Goal: Task Accomplishment & Management: Complete application form

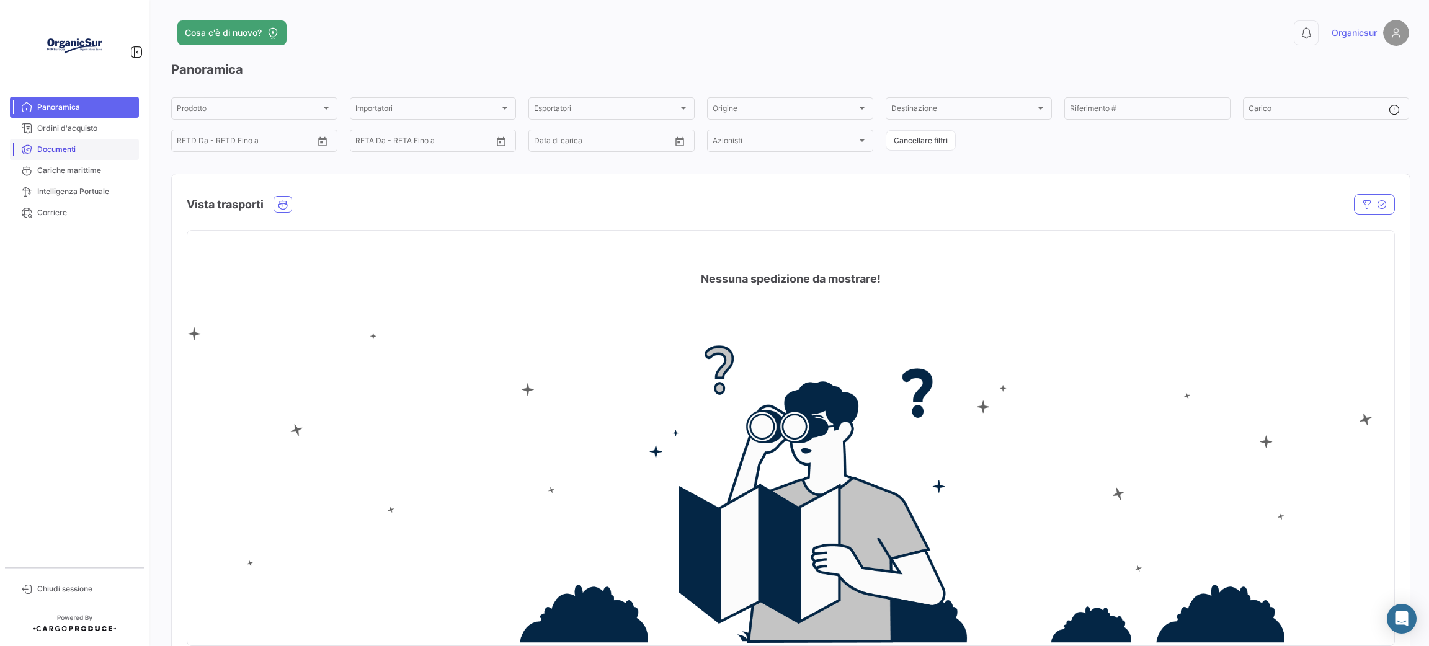
click at [69, 155] on link "Documenti" at bounding box center [74, 149] width 129 height 21
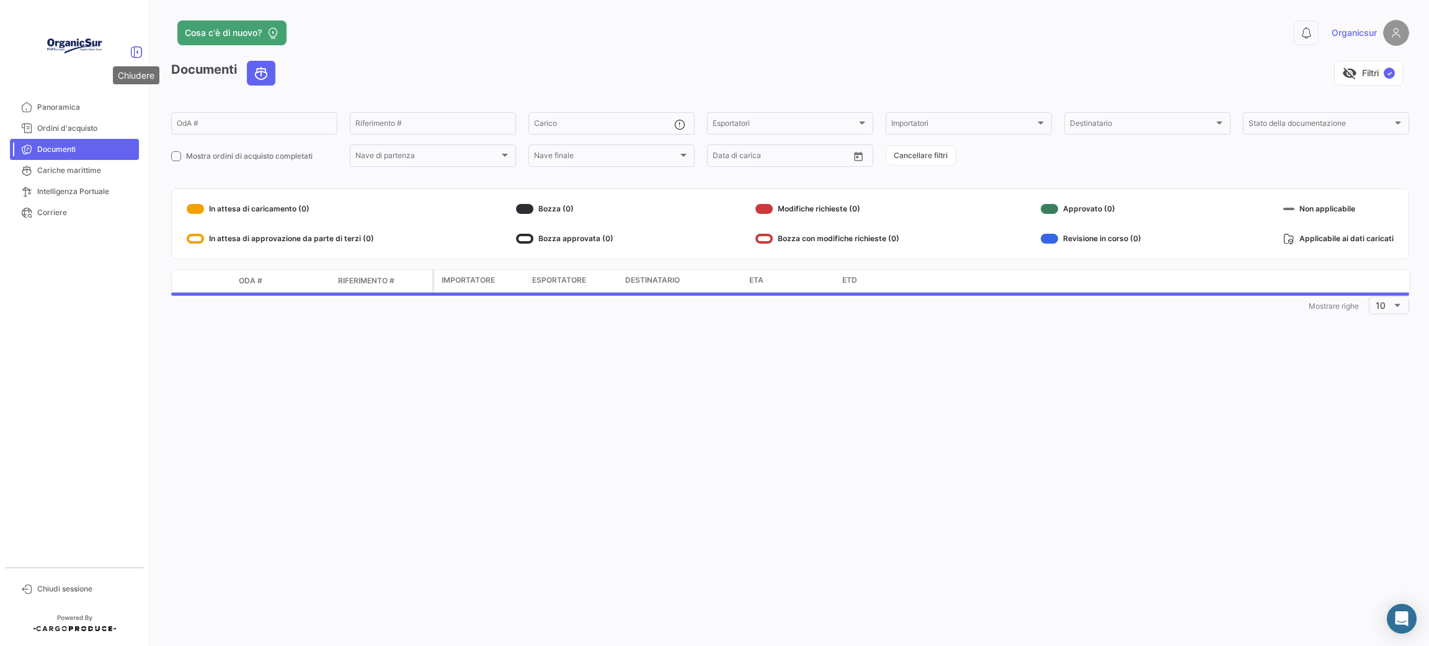
click at [135, 48] on icon at bounding box center [136, 52] width 12 height 12
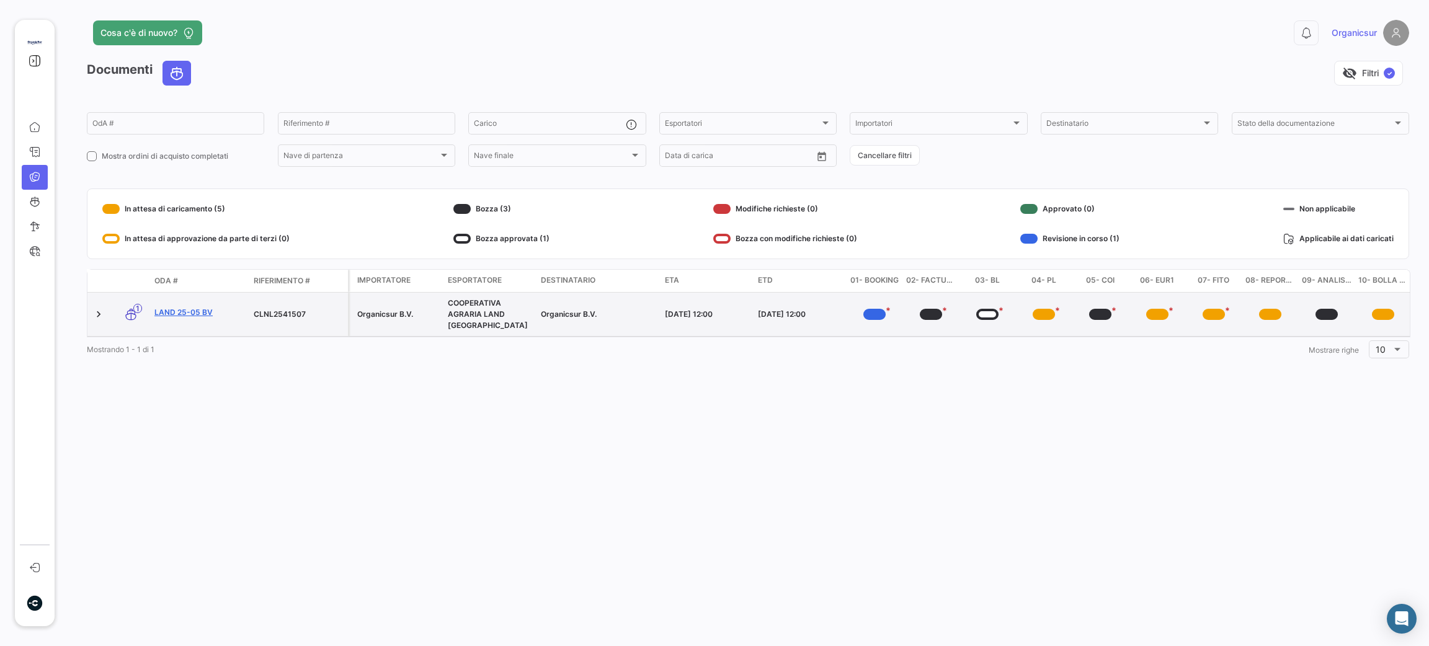
click at [177, 307] on link "LAND 25-05 BV" at bounding box center [198, 312] width 89 height 11
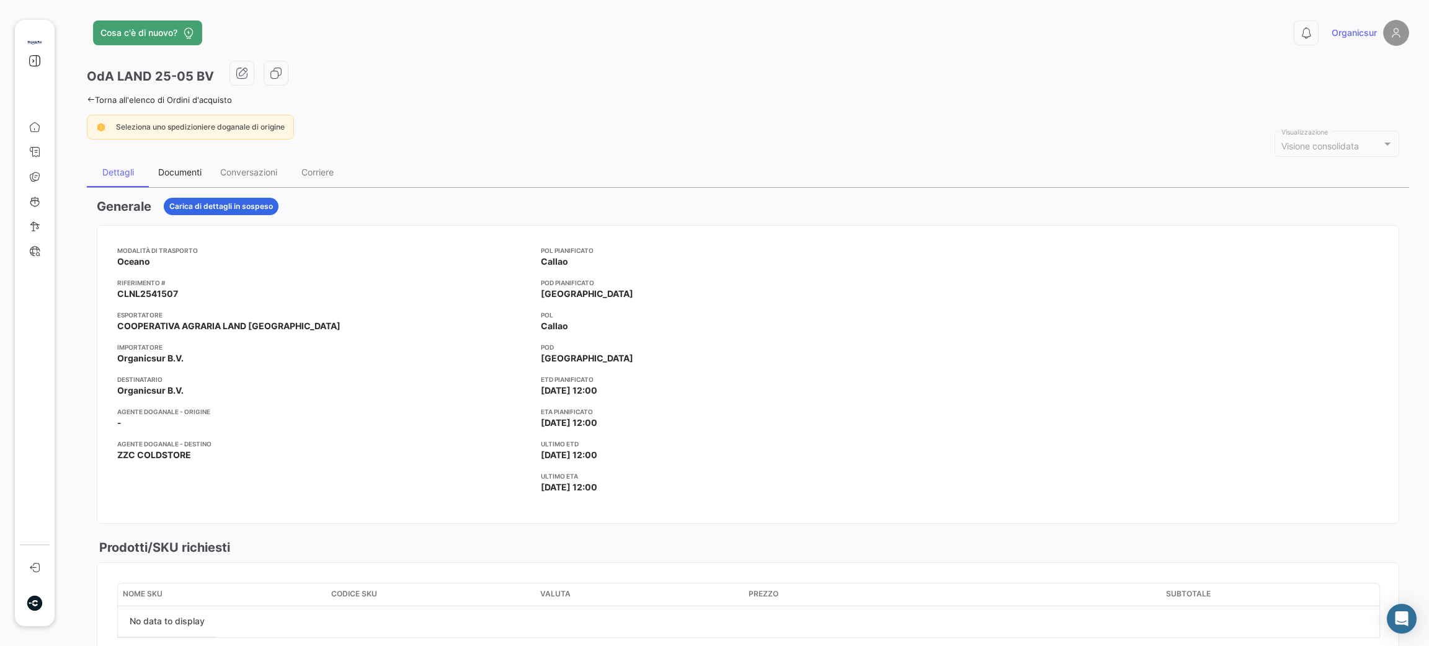
click at [166, 176] on div "Documenti" at bounding box center [179, 172] width 43 height 11
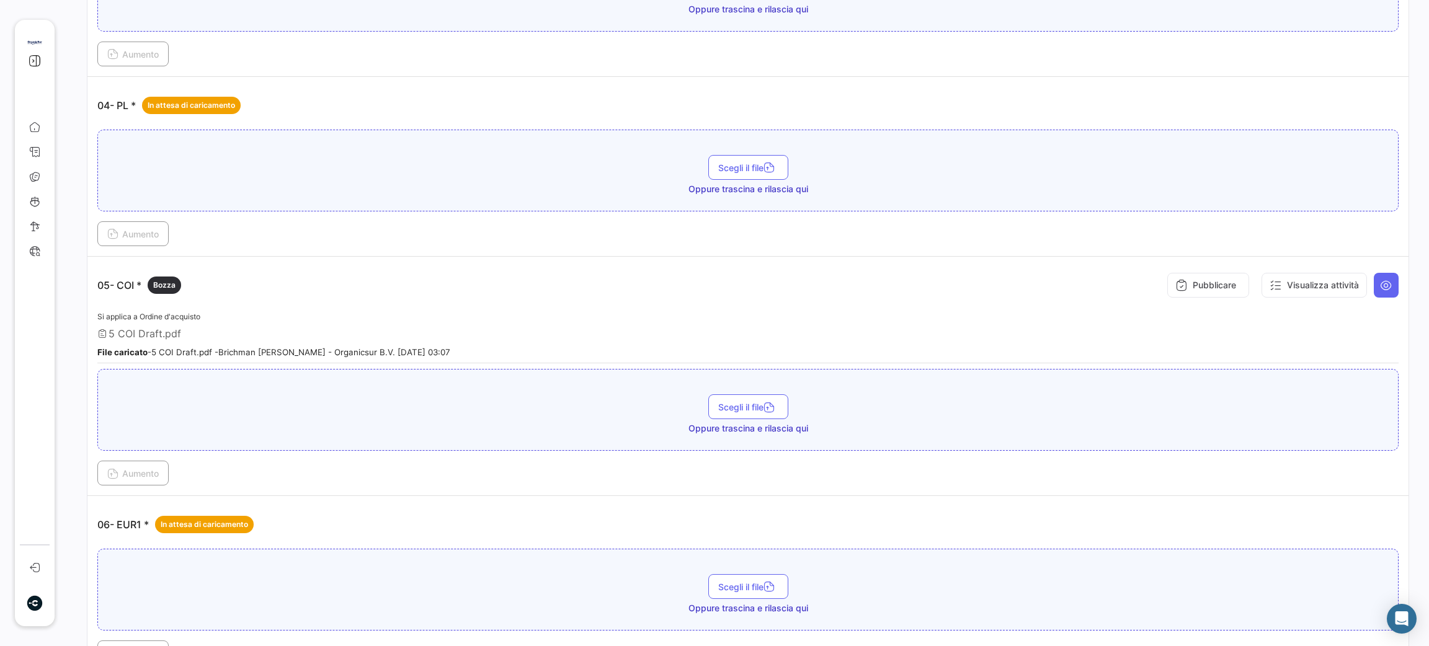
scroll to position [930, 0]
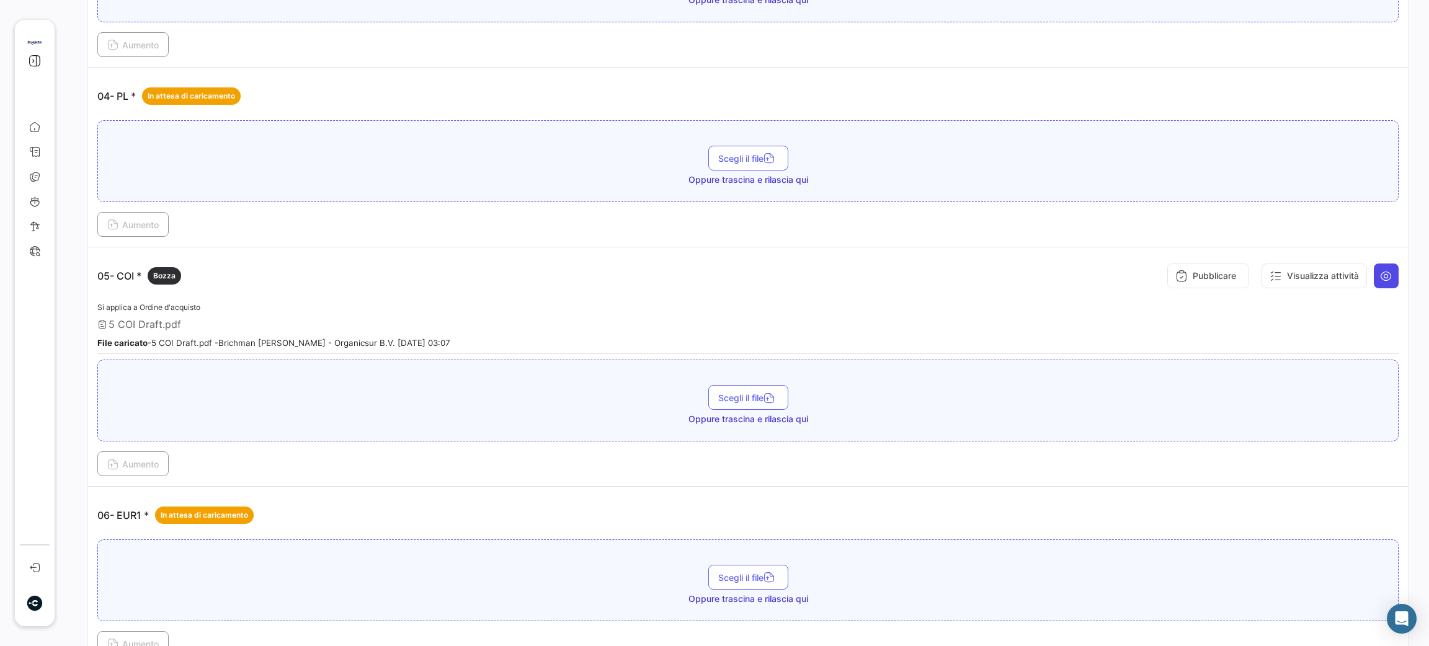
click at [1380, 270] on icon at bounding box center [1386, 276] width 12 height 12
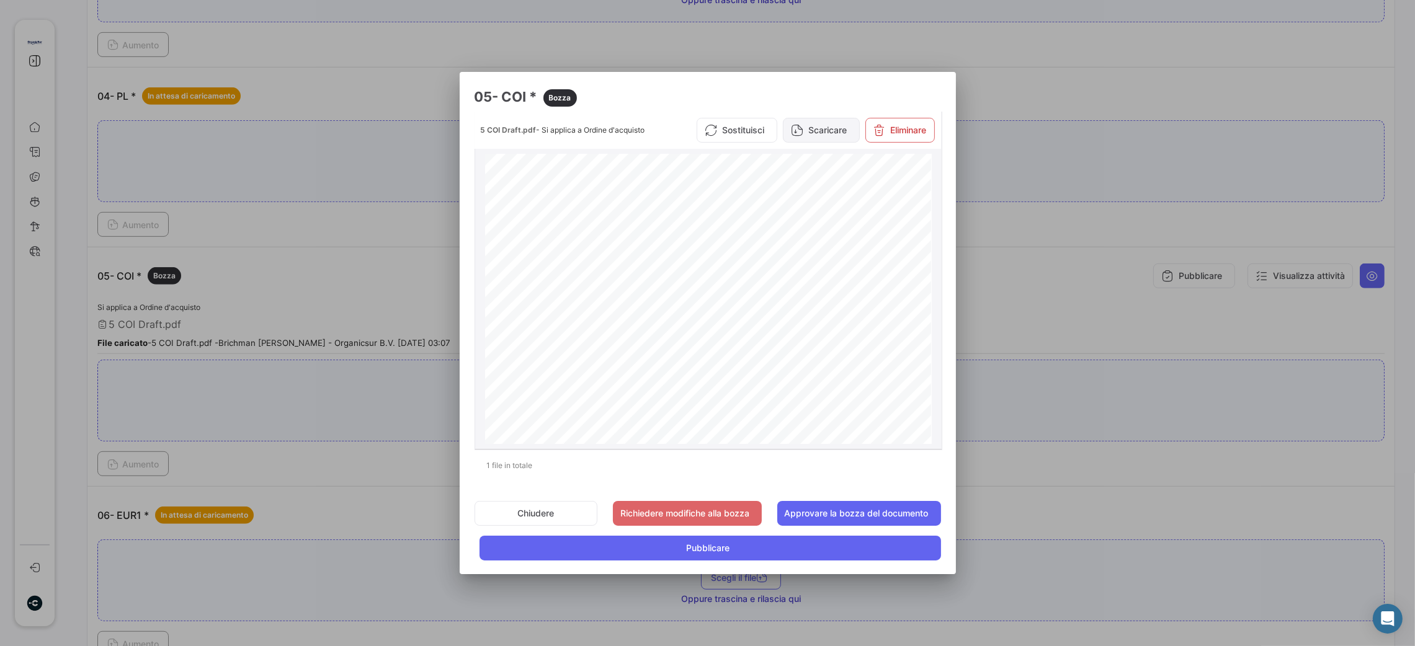
click at [835, 140] on button "Scaricare" at bounding box center [821, 130] width 77 height 25
click at [825, 507] on button "Approvare la bozza del documento" at bounding box center [859, 513] width 164 height 25
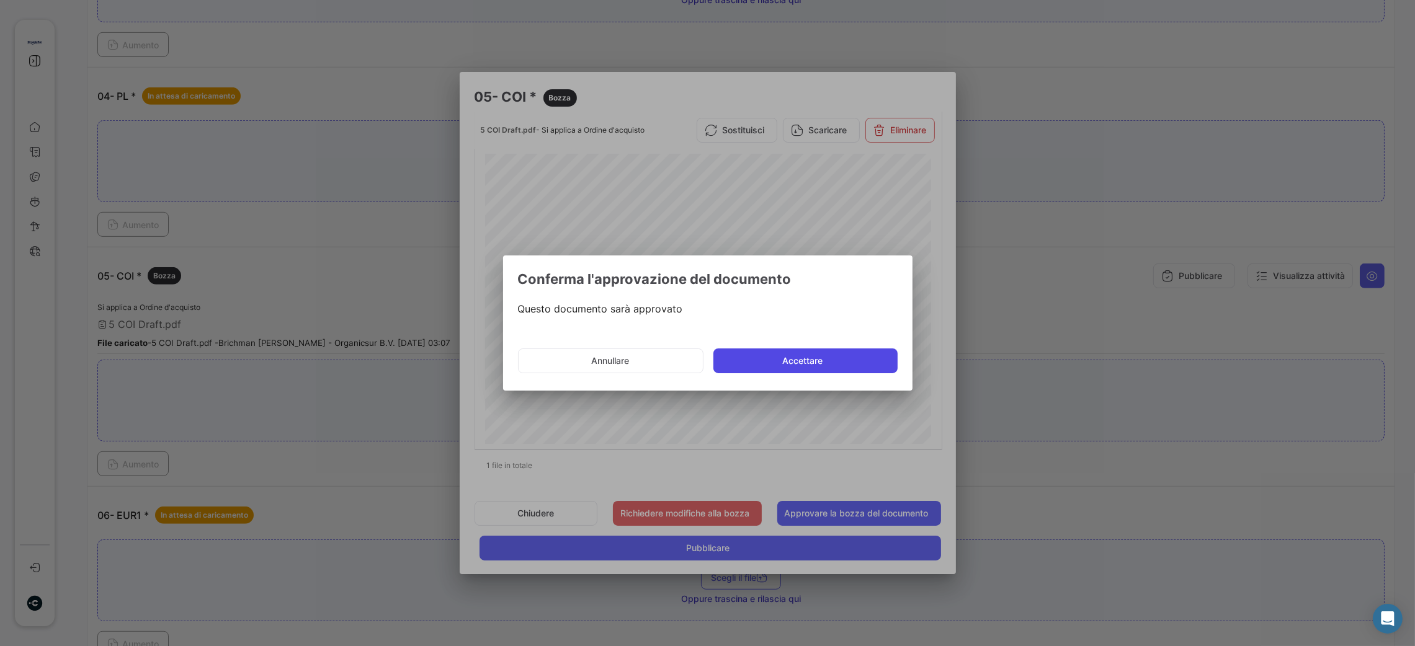
click at [801, 349] on button "Accettare" at bounding box center [805, 361] width 184 height 25
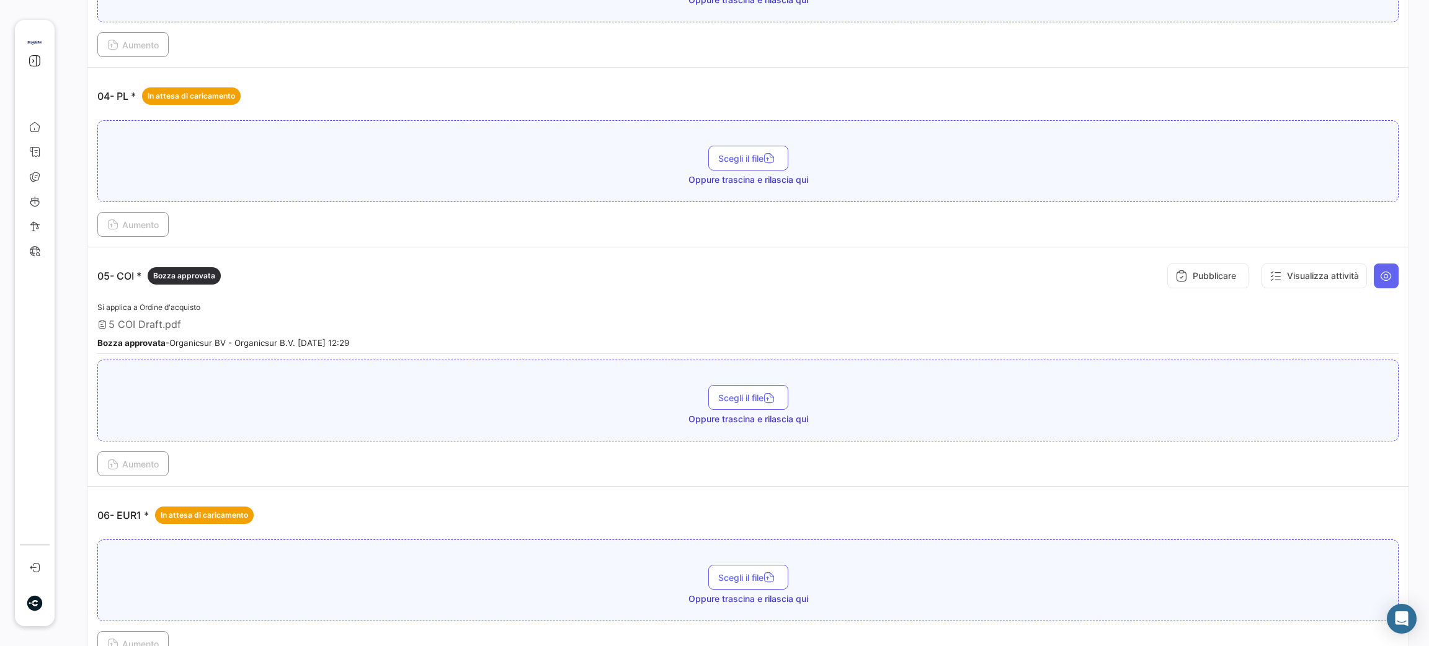
click at [1393, 272] on td "05- COI * Bozza approvata Pubblicare Visualizza attività Si applica a Ordine d'…" at bounding box center [747, 366] width 1321 height 239
click at [1380, 274] on icon at bounding box center [1386, 276] width 12 height 12
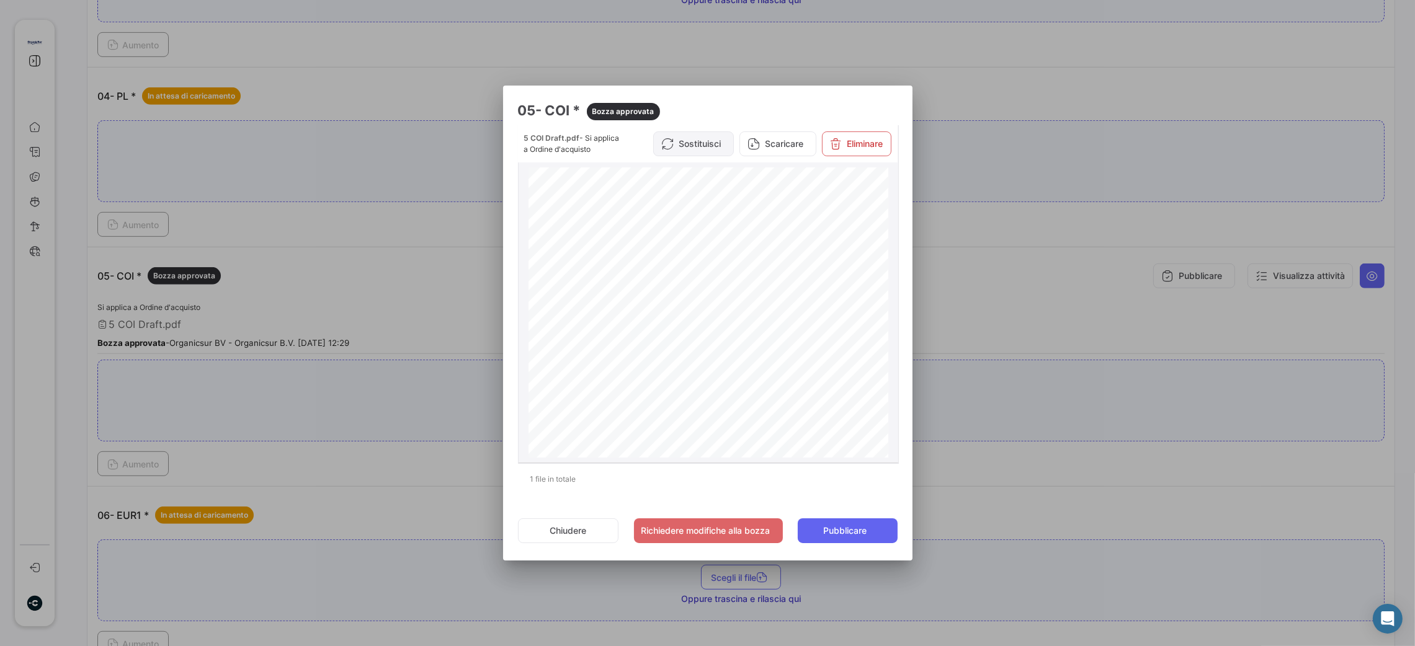
click at [701, 151] on button "Sostituisci" at bounding box center [693, 143] width 81 height 25
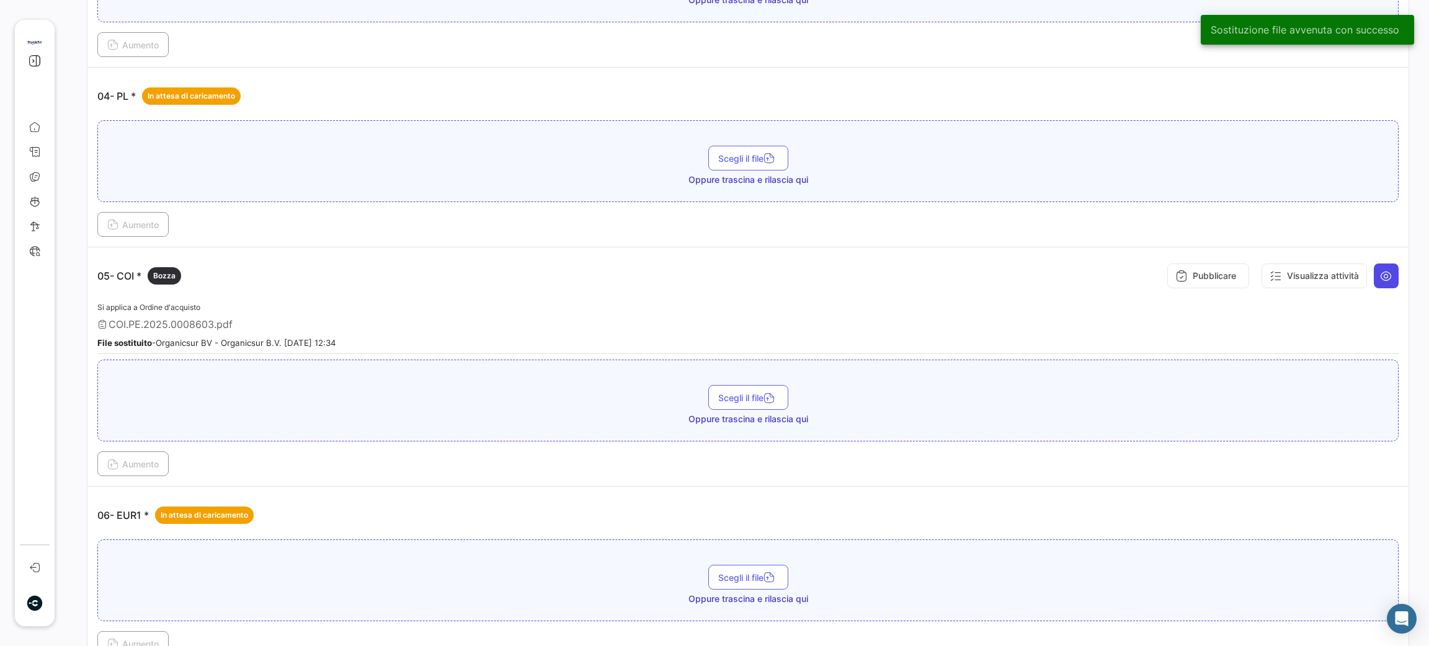
click at [1380, 271] on icon at bounding box center [1386, 276] width 12 height 12
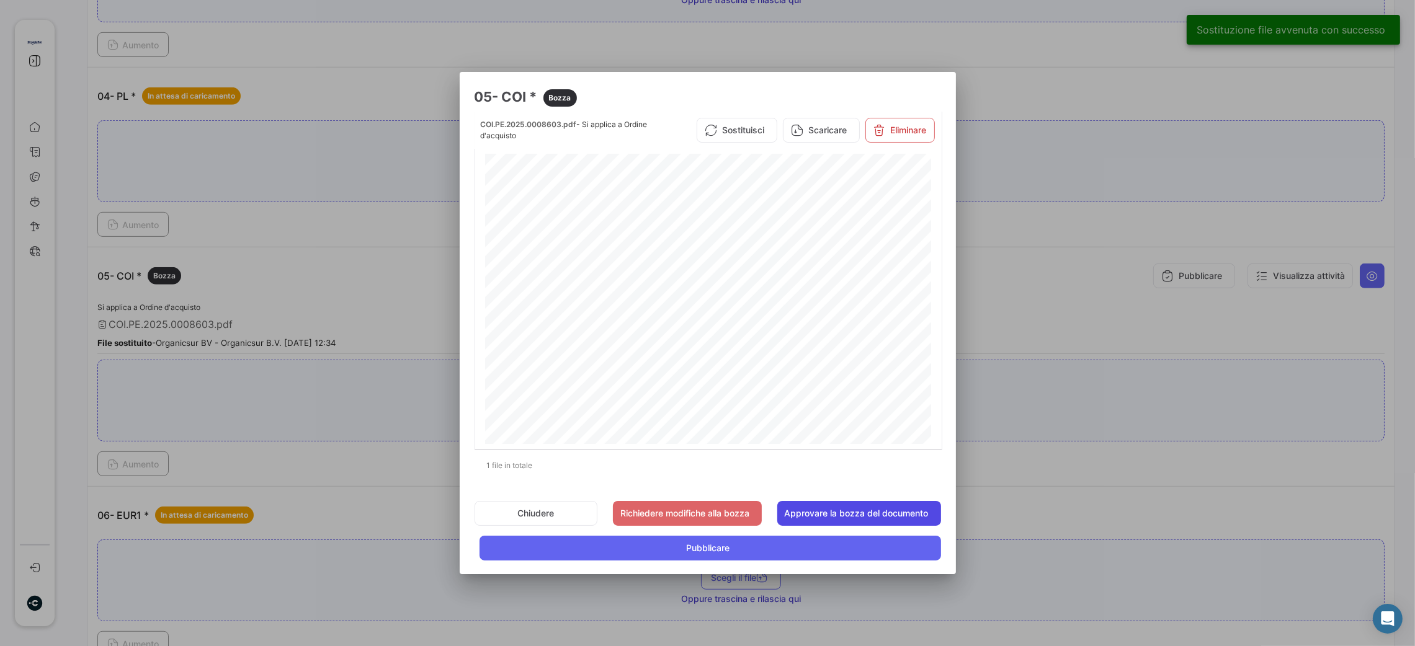
click at [842, 507] on button "Approvare la bozza del documento" at bounding box center [859, 513] width 164 height 25
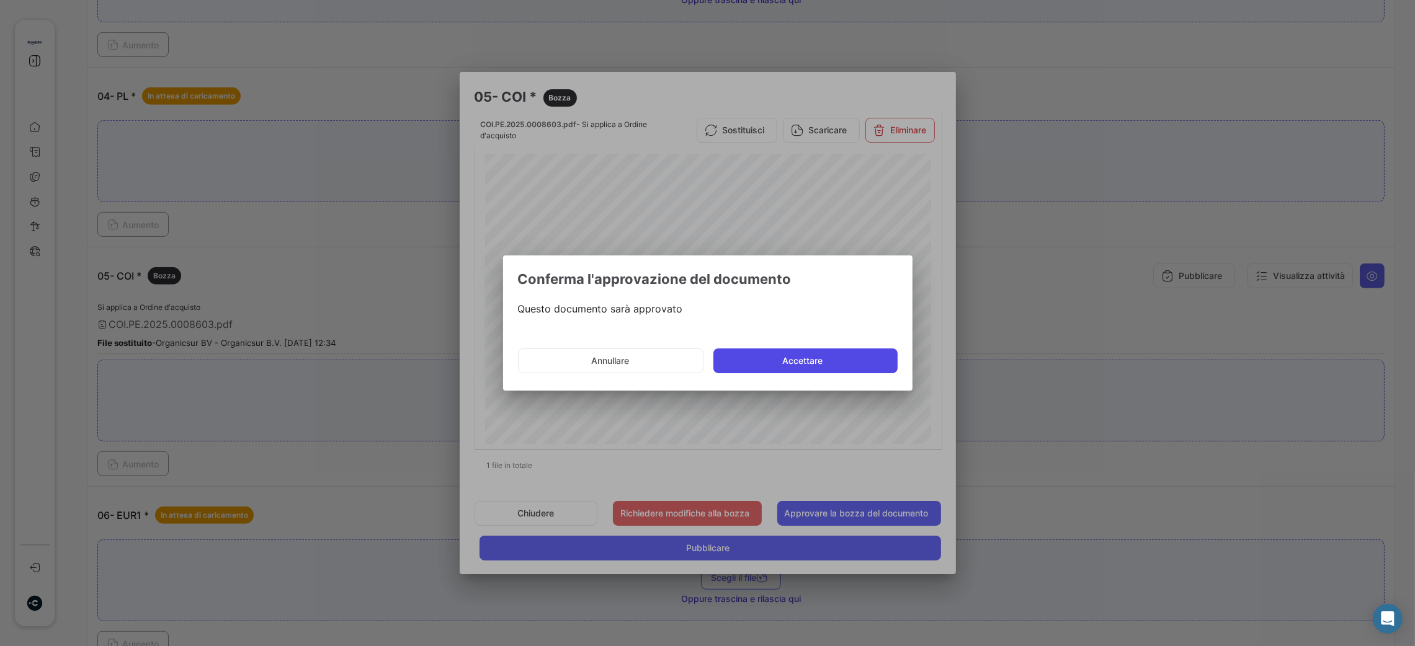
click at [791, 372] on button "Accettare" at bounding box center [805, 361] width 184 height 25
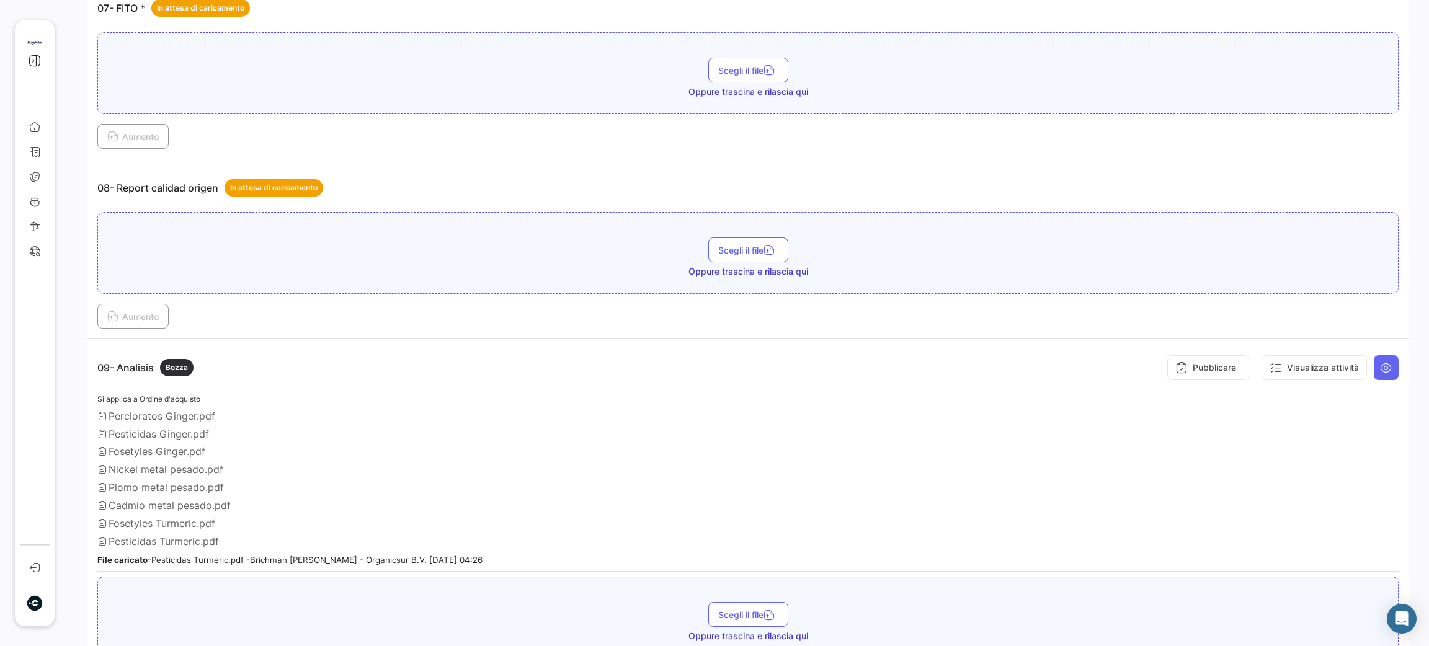
scroll to position [1860, 0]
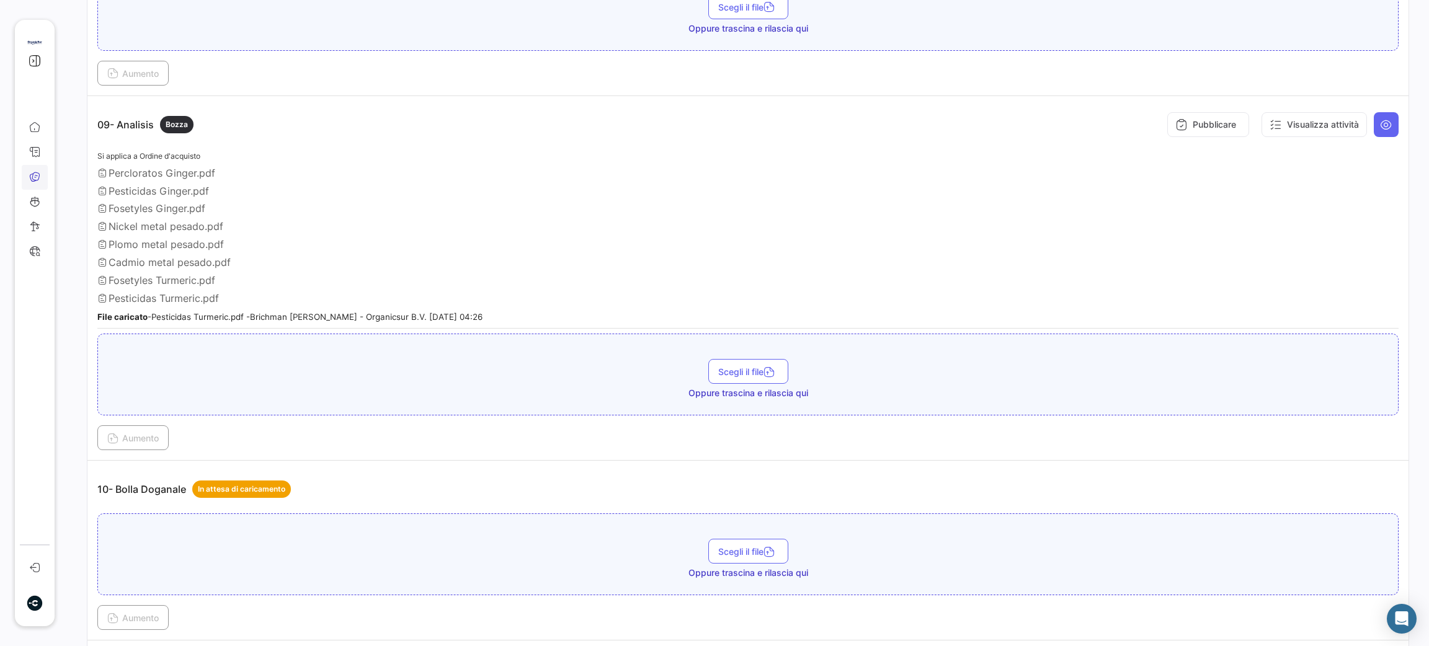
click at [43, 180] on link "Documenti" at bounding box center [35, 177] width 26 height 25
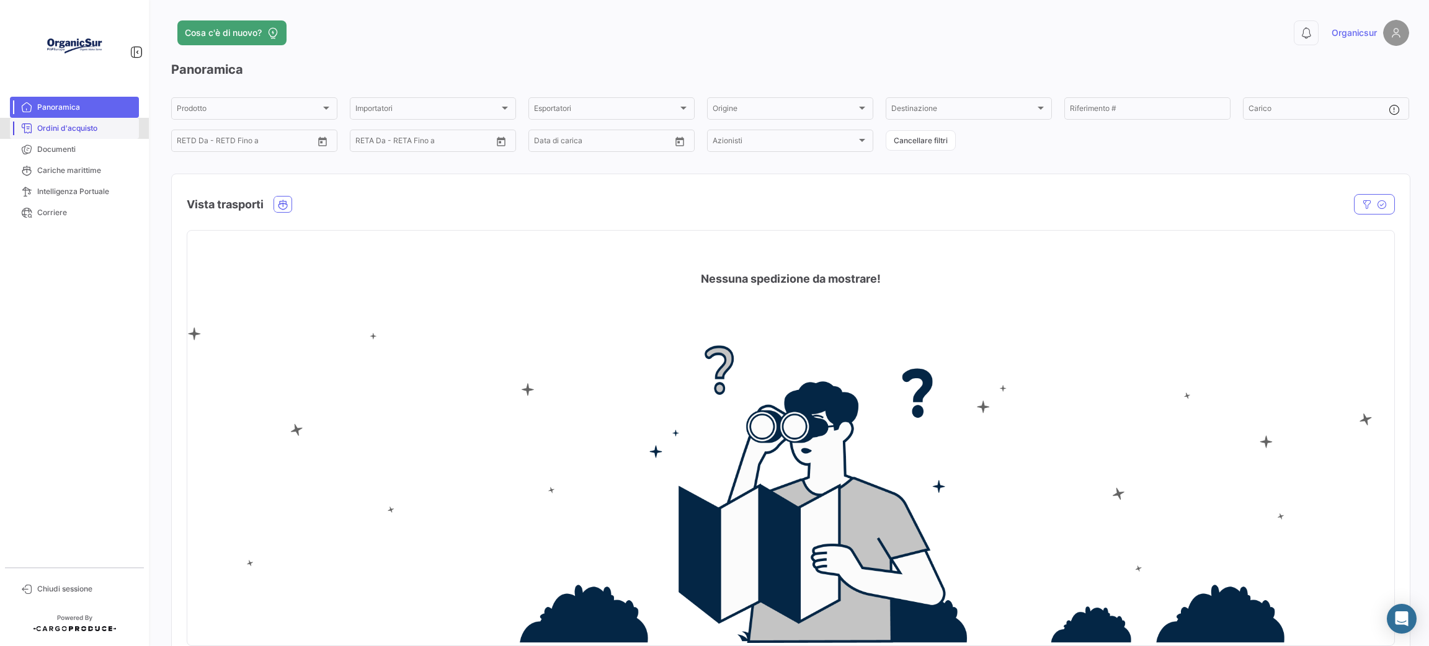
click at [79, 122] on link "Ordini d'acquisto" at bounding box center [74, 128] width 129 height 21
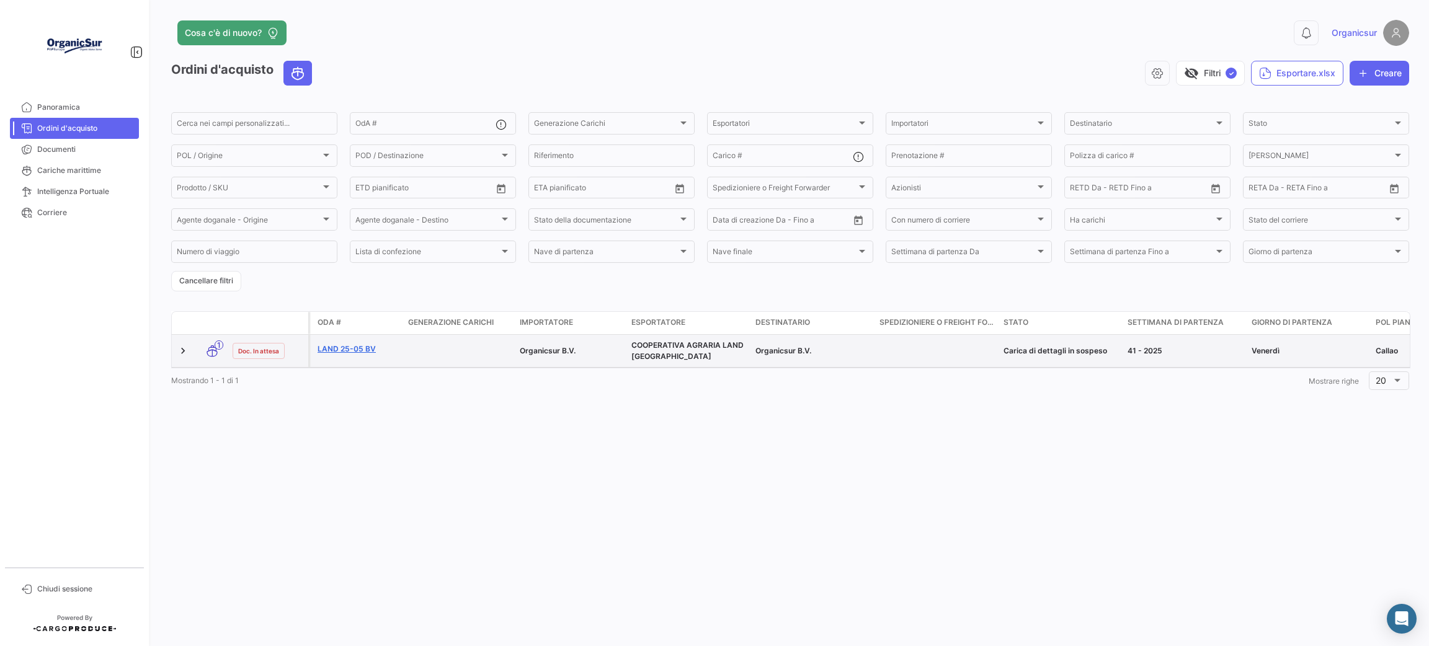
click at [340, 349] on link "LAND 25-05 BV" at bounding box center [358, 349] width 81 height 11
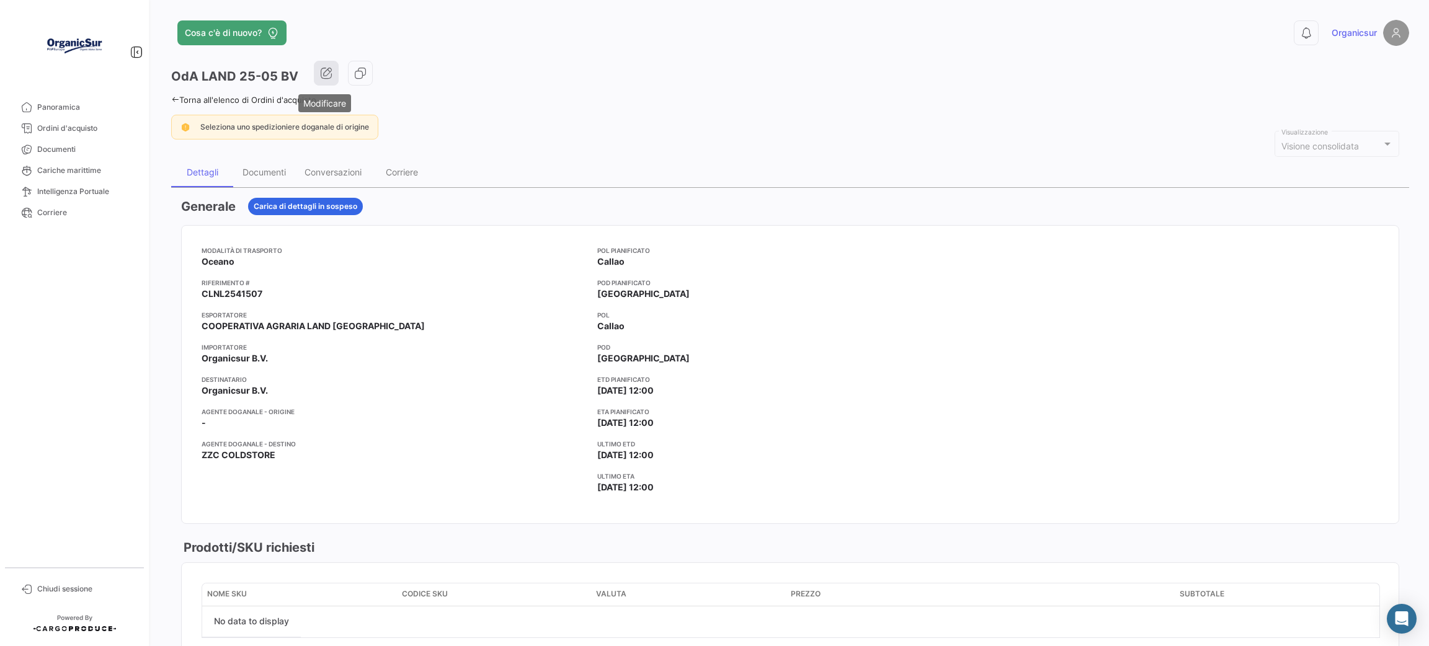
click at [334, 71] on button "button" at bounding box center [326, 73] width 25 height 25
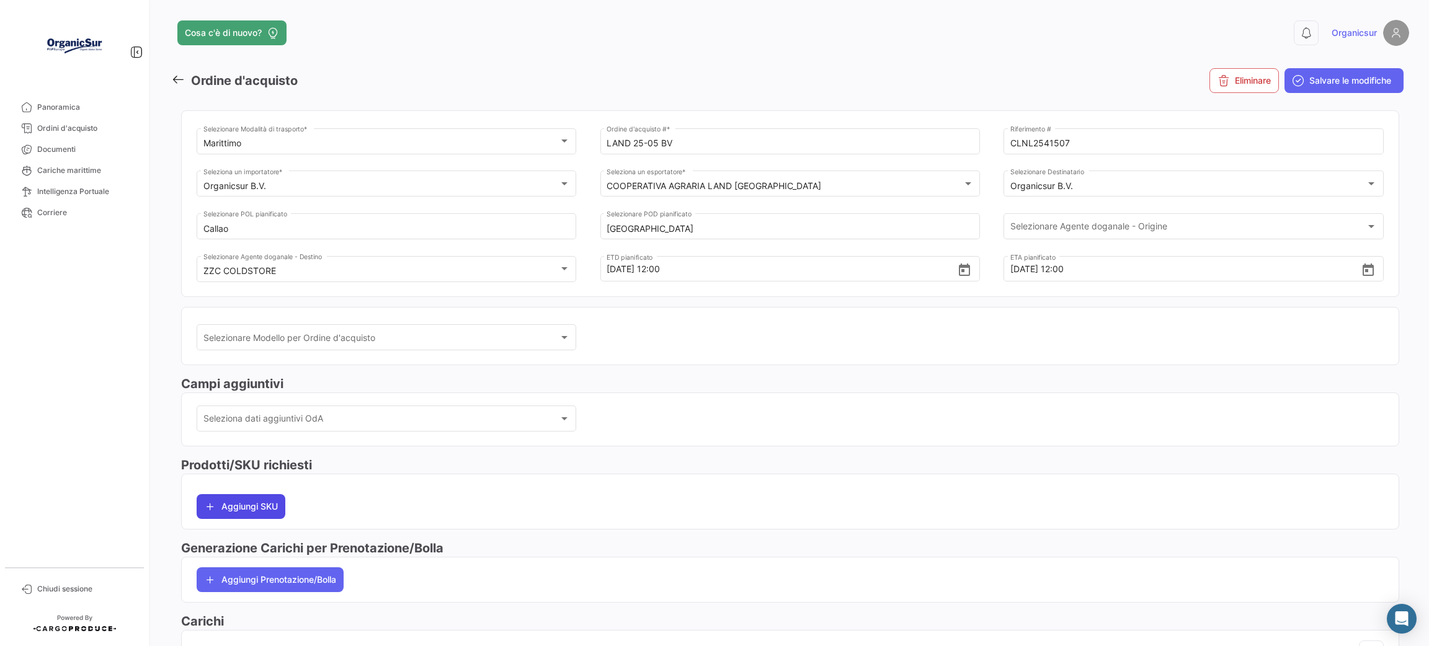
click at [265, 506] on button "Aggiungi SKU" at bounding box center [241, 506] width 89 height 25
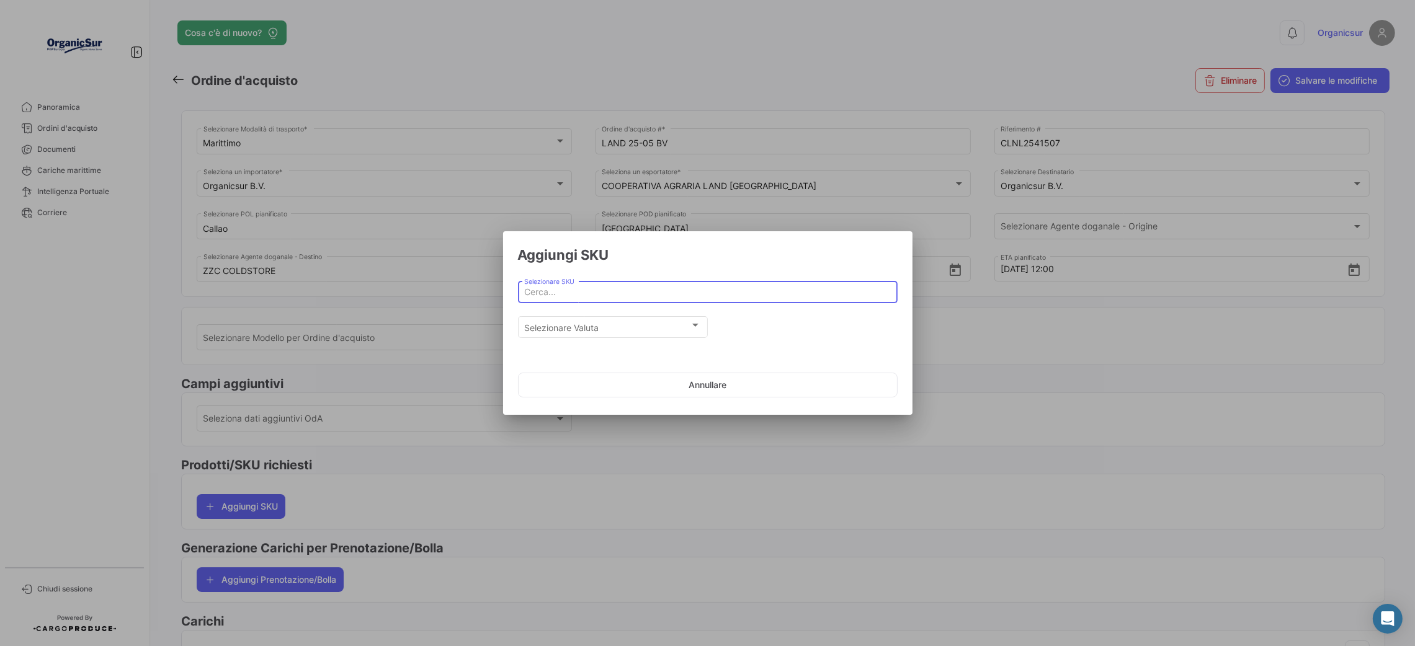
click at [605, 291] on input "Selezionare SKU" at bounding box center [707, 292] width 367 height 11
click at [610, 312] on span "FGINP7.5 - Zenzero Bio 7,5" at bounding box center [708, 318] width 360 height 30
type input "Zenzero Bio 7,5"
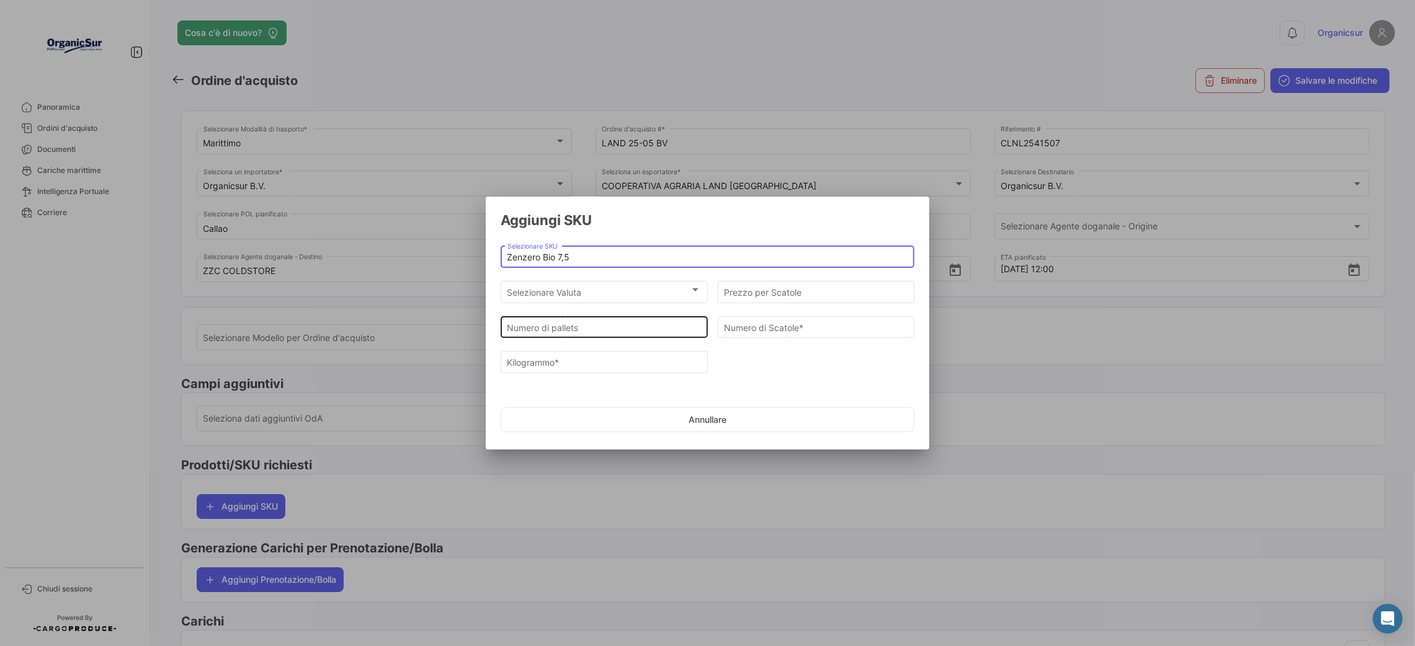
click at [595, 329] on input "Numero di pallets" at bounding box center [604, 327] width 194 height 11
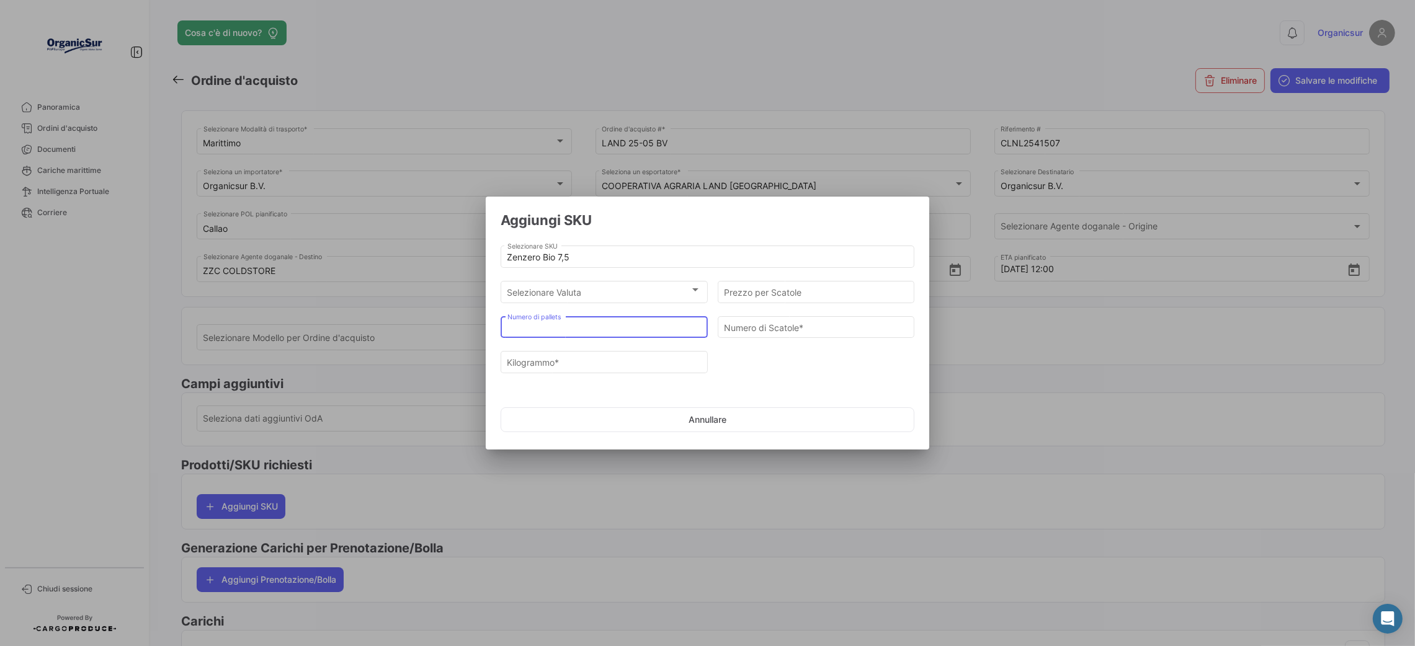
type input "1"
type input "18"
click at [611, 348] on mat-form-field "18 Numero di pallets" at bounding box center [603, 331] width 207 height 35
click at [798, 315] on div "Numero di Scatole *" at bounding box center [816, 326] width 184 height 24
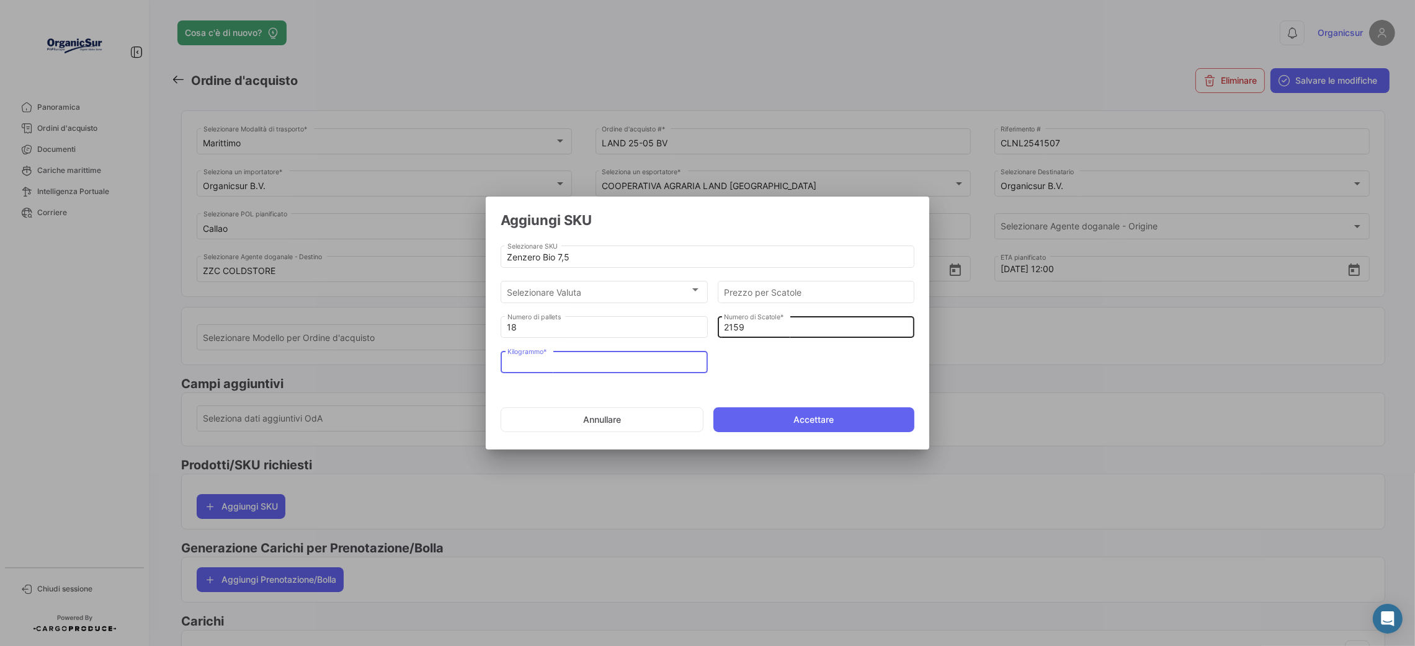
click at [798, 329] on input "2159" at bounding box center [816, 327] width 184 height 11
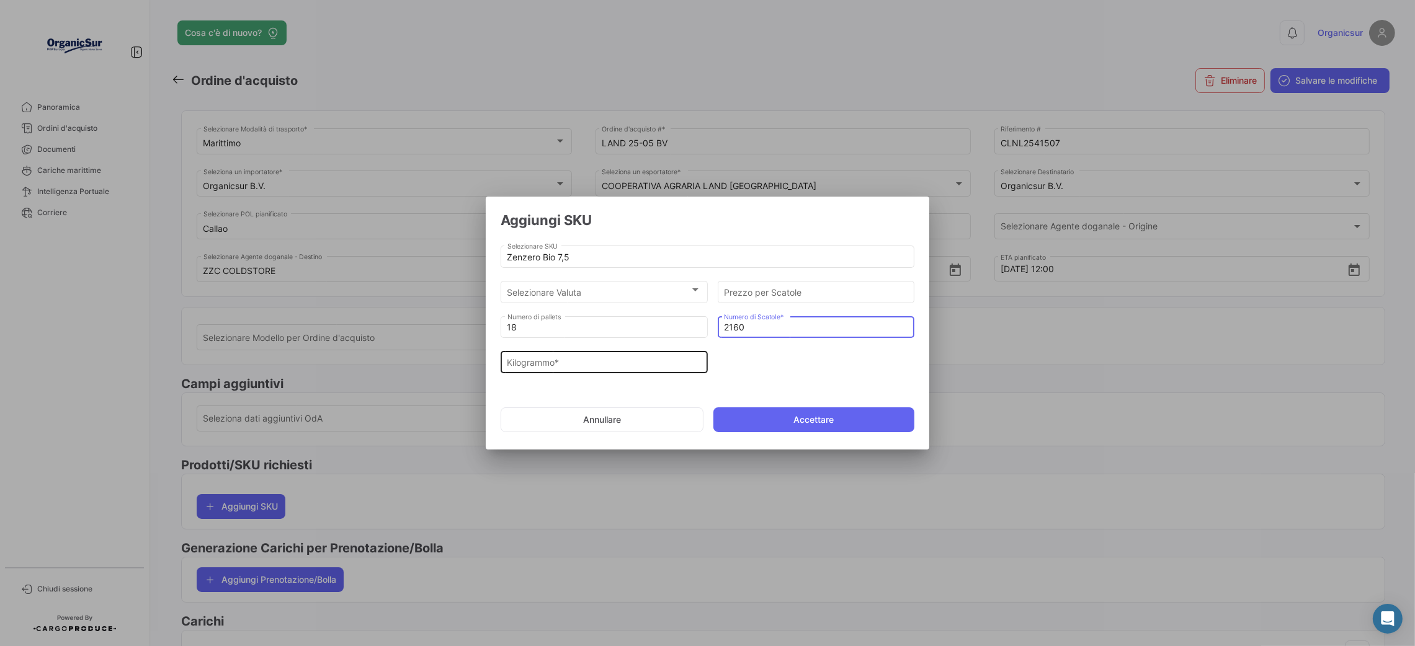
type input "2160"
click at [645, 365] on input "Kilogrammo *" at bounding box center [604, 363] width 194 height 11
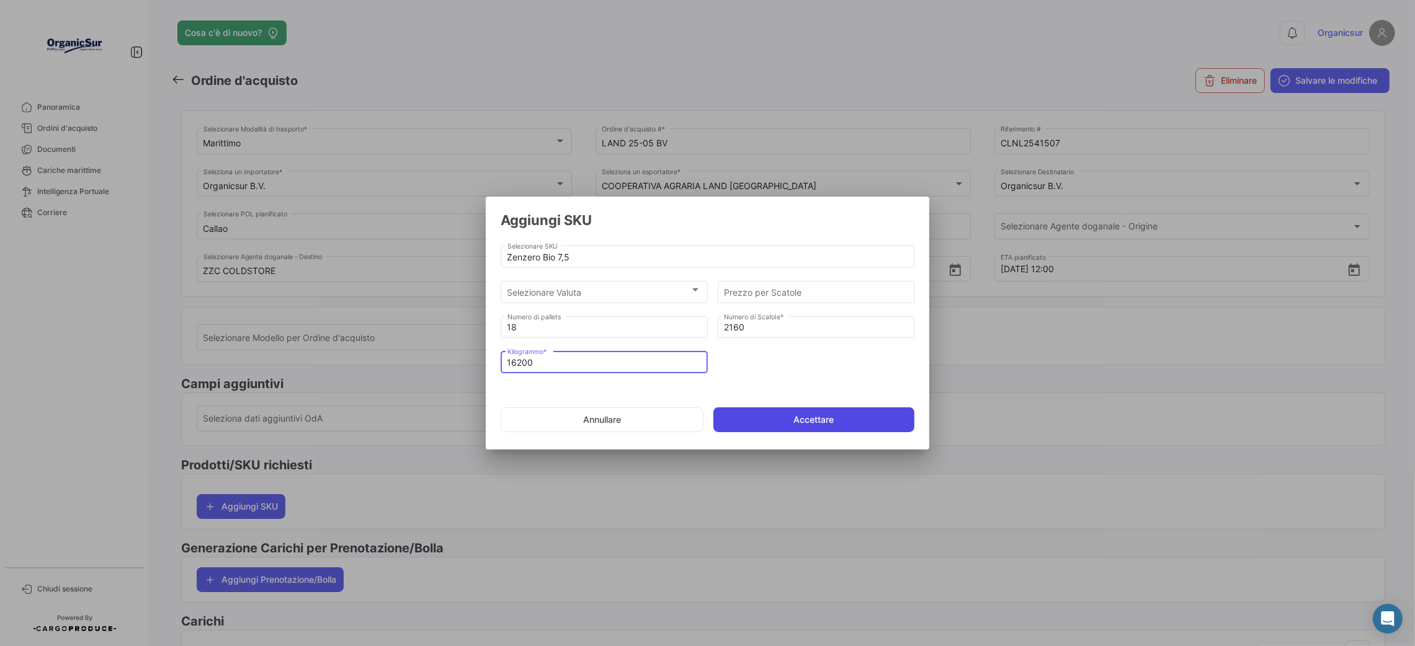
type input "16200"
click at [799, 416] on button "Accettare" at bounding box center [814, 419] width 202 height 25
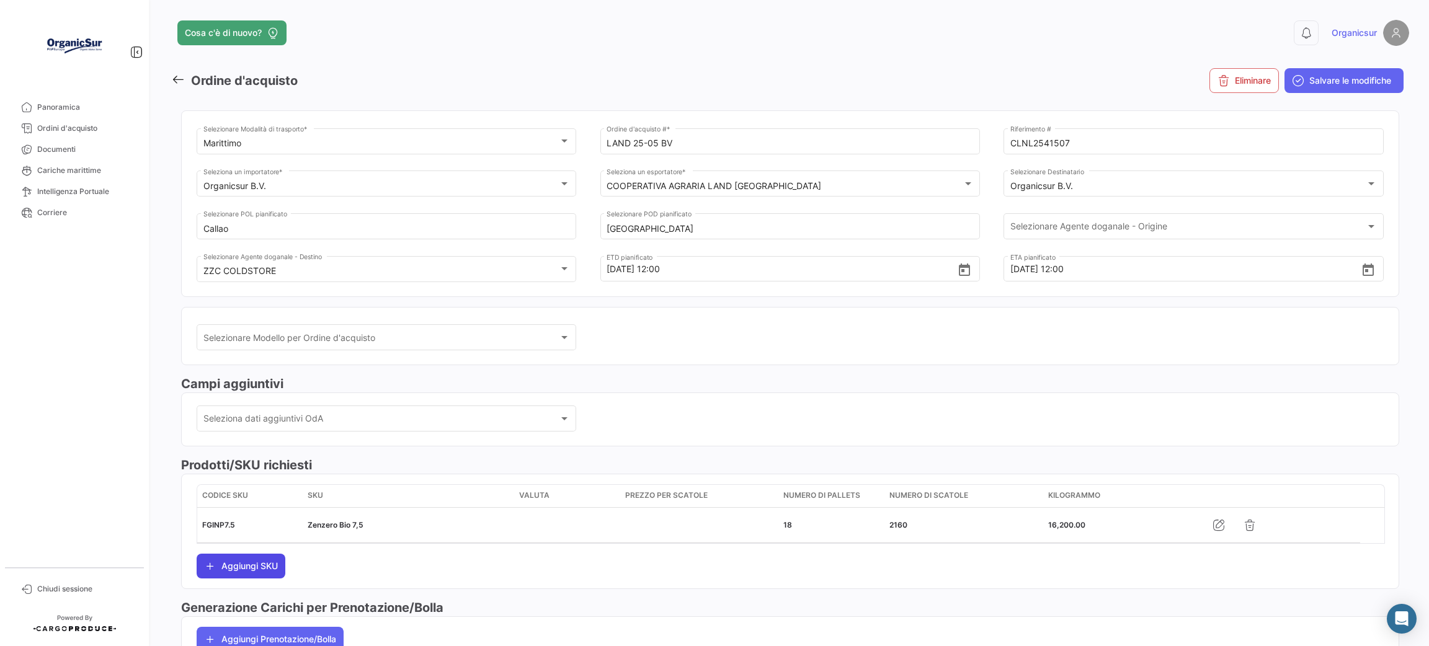
click at [254, 571] on button "Aggiungi SKU" at bounding box center [241, 566] width 89 height 25
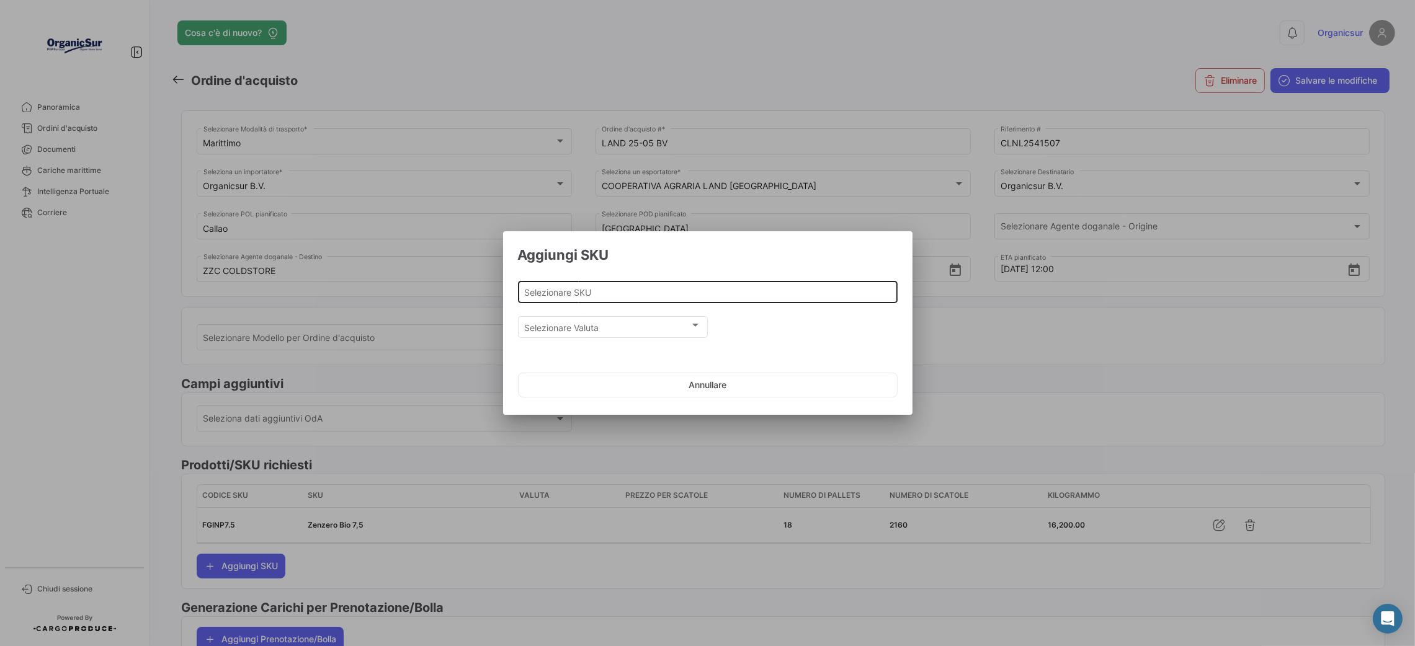
click at [531, 299] on div "Selezionare SKU" at bounding box center [707, 290] width 367 height 24
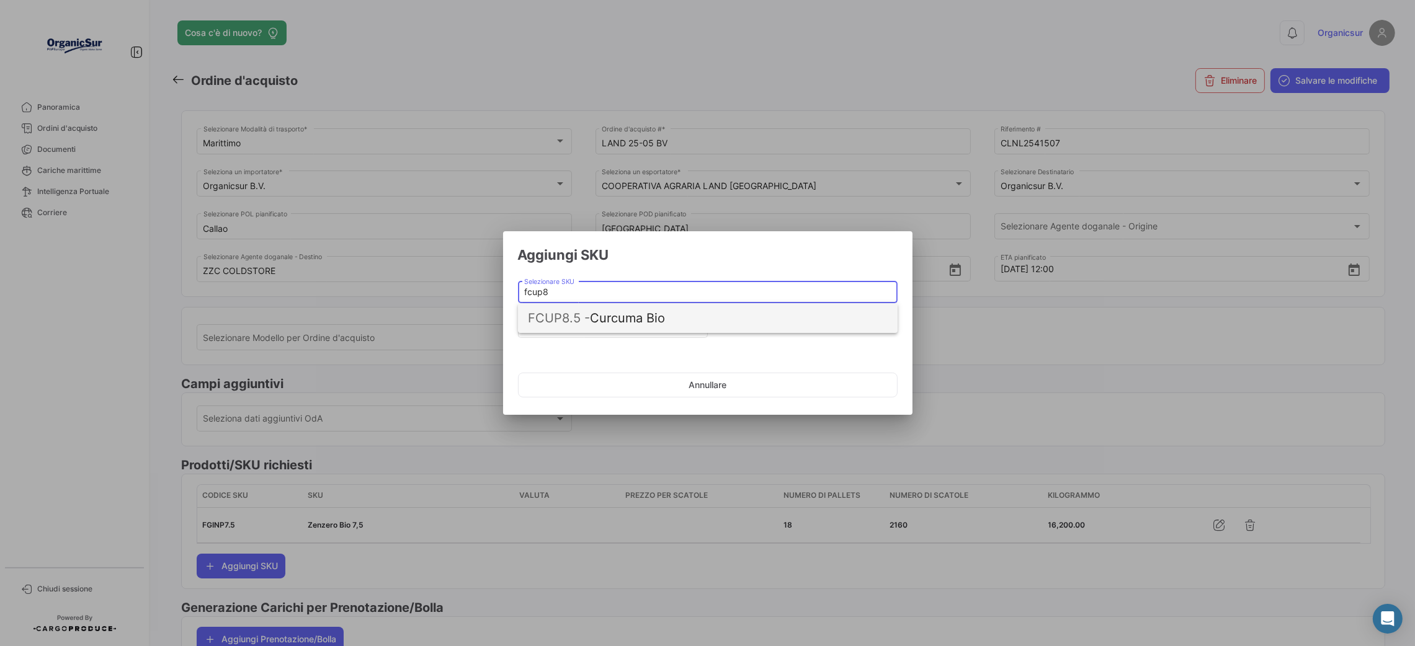
click at [616, 327] on span "FCUP8.5 - Curcuma Bio" at bounding box center [708, 318] width 360 height 30
type input "Curcuma Bio"
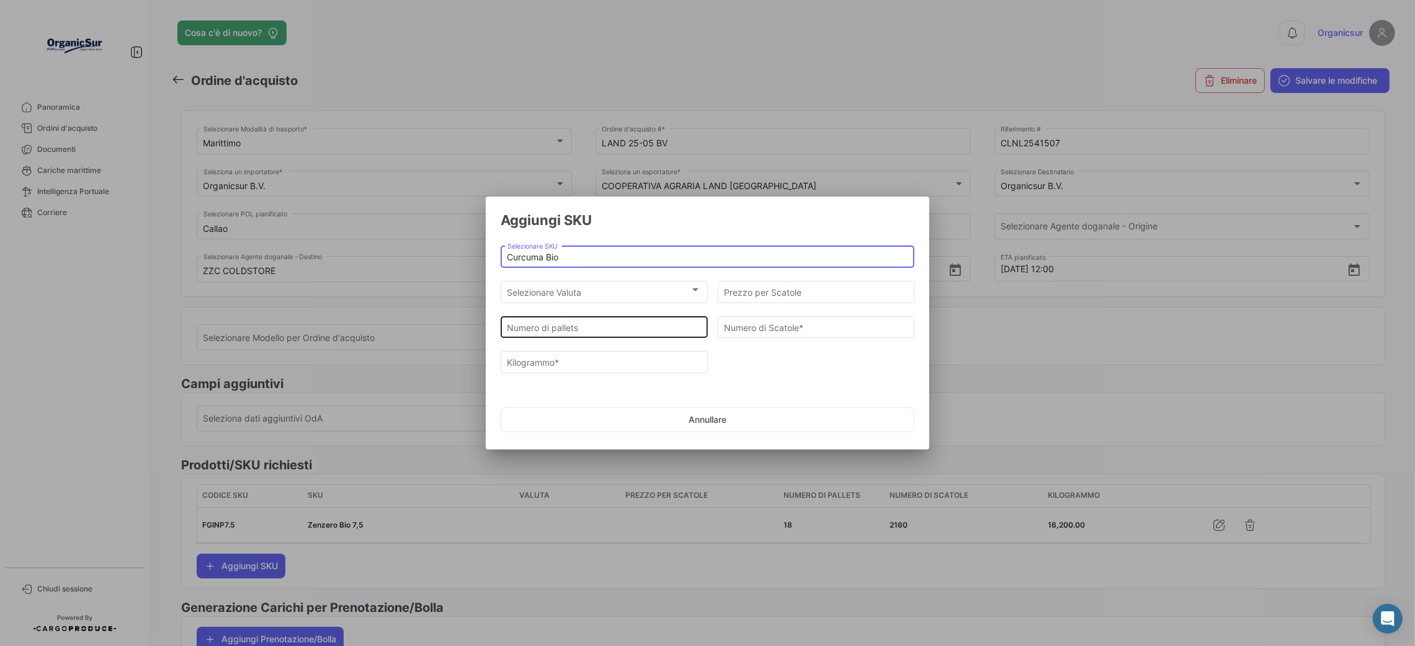
click at [607, 327] on input "Numero di pallets" at bounding box center [604, 327] width 194 height 11
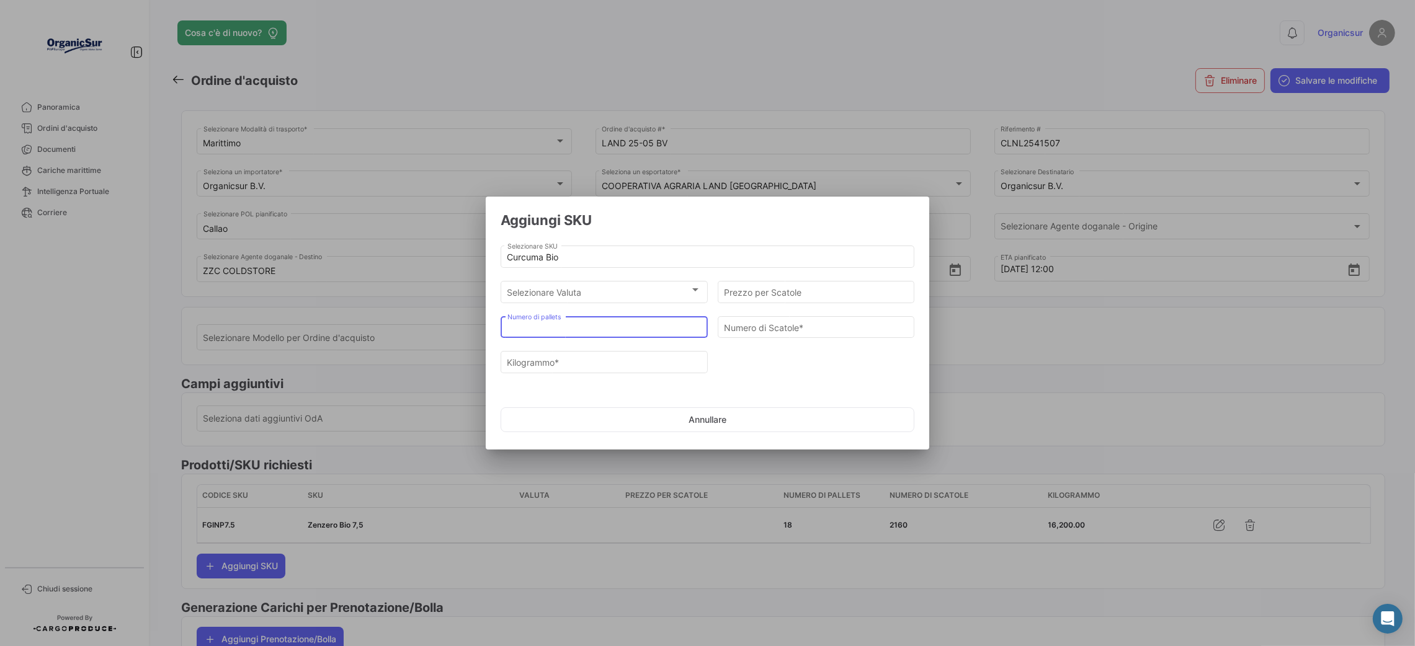
type input "3"
type input "360"
type input "2880"
type input "3"
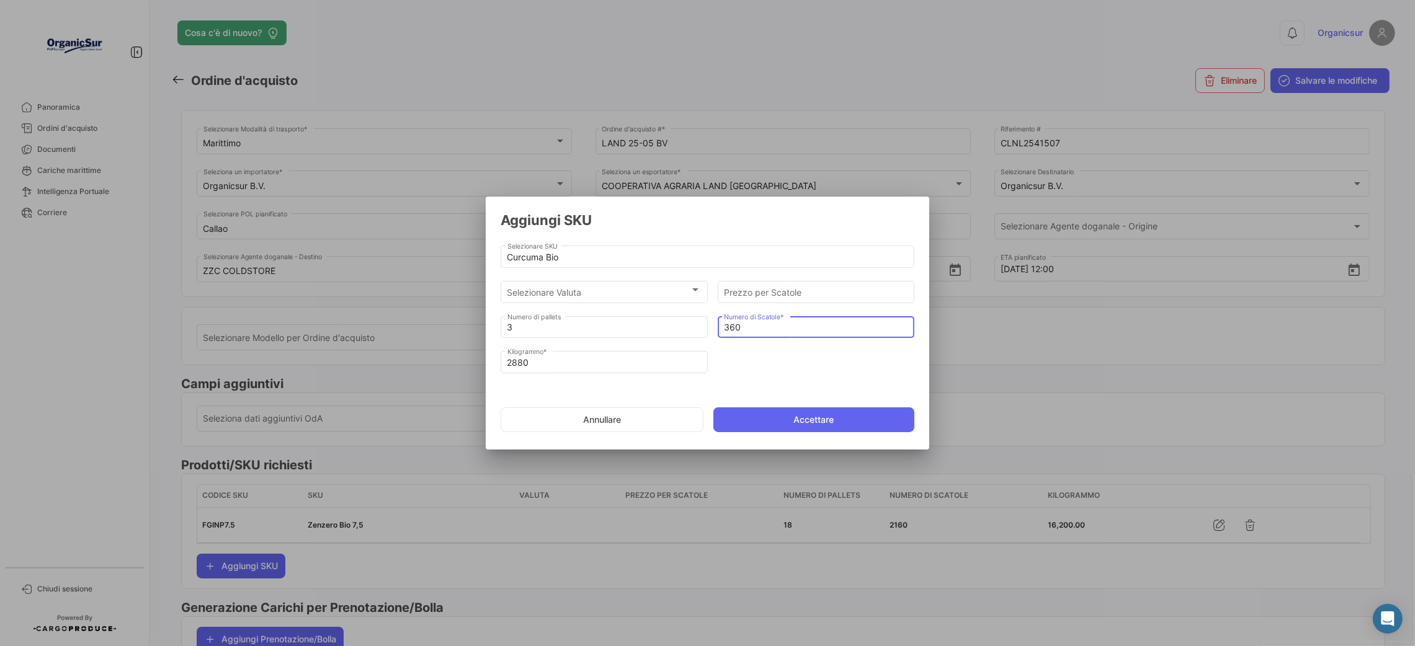
click at [726, 327] on input "360" at bounding box center [816, 327] width 184 height 11
type input "330"
click at [569, 367] on input "2880" at bounding box center [604, 363] width 194 height 11
click at [607, 364] on input "2880" at bounding box center [604, 363] width 194 height 11
type input "2805"
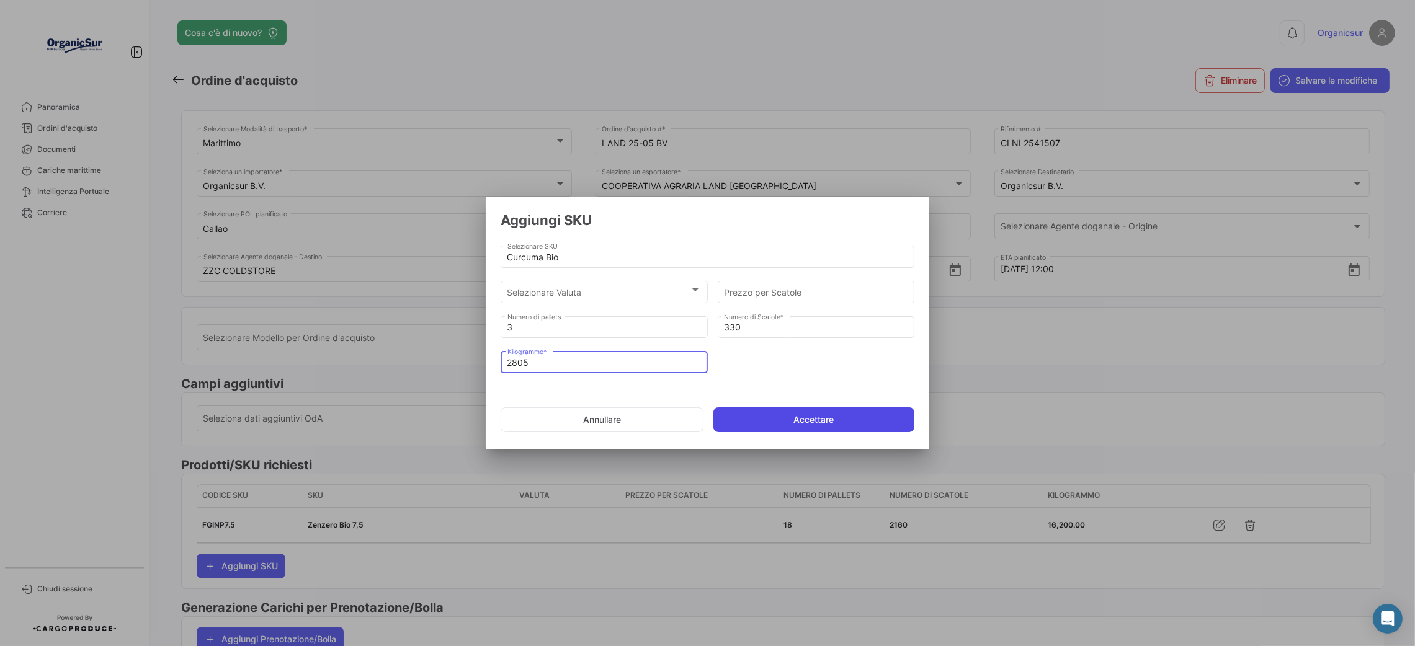
click at [825, 422] on button "Accettare" at bounding box center [814, 419] width 202 height 25
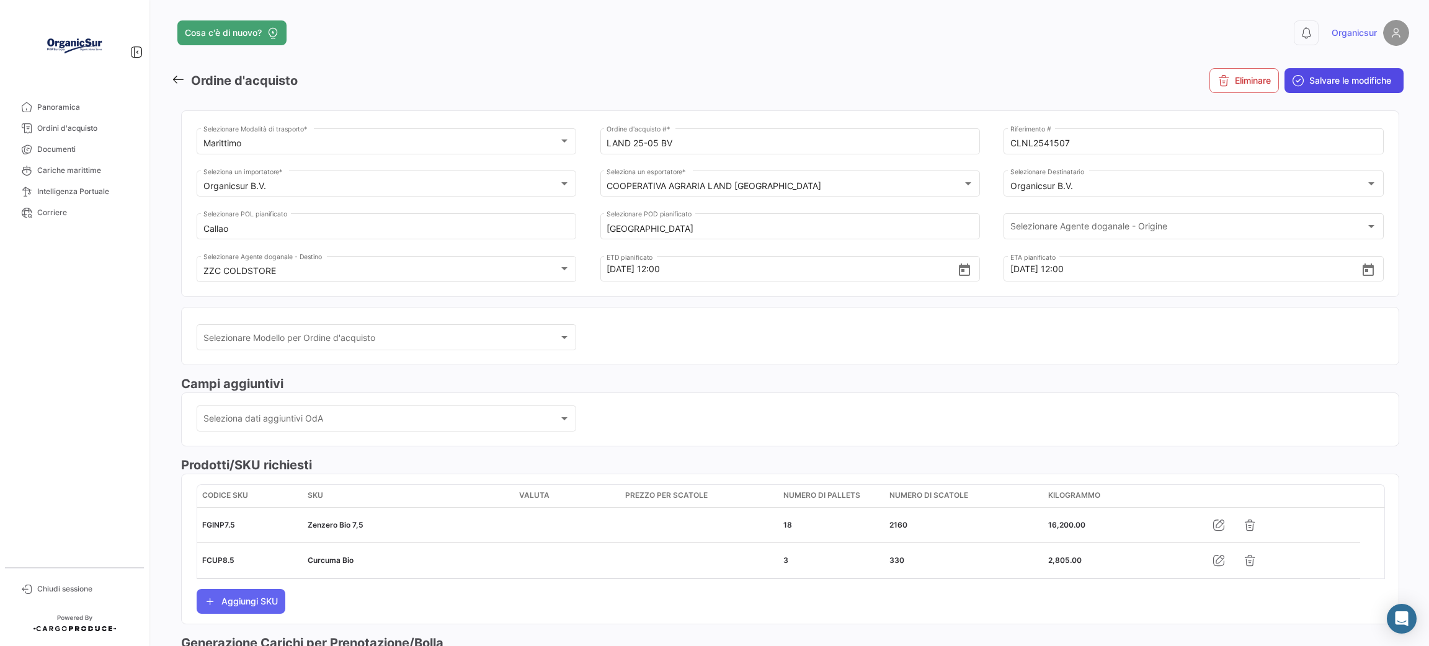
click at [1334, 72] on button "Salvare le modifiche" at bounding box center [1343, 80] width 119 height 25
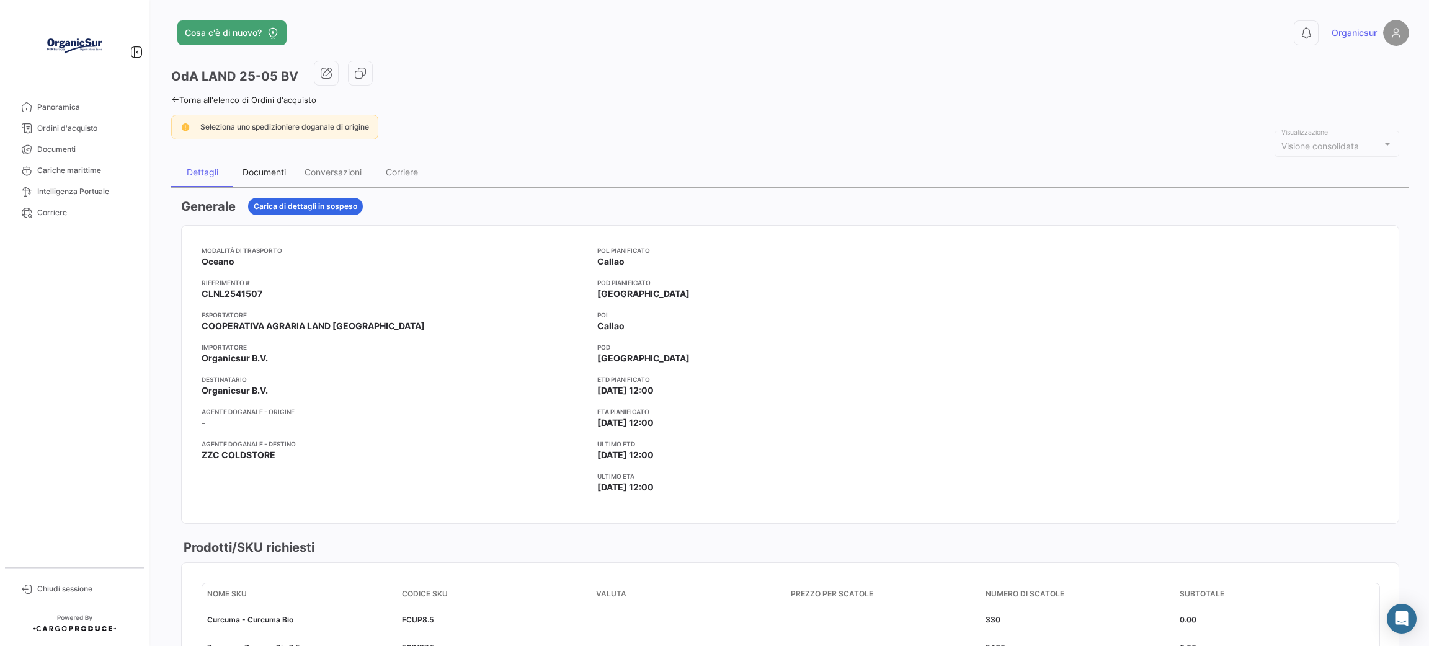
click at [265, 171] on div "Documenti" at bounding box center [263, 172] width 43 height 11
